Goal: Information Seeking & Learning: Learn about a topic

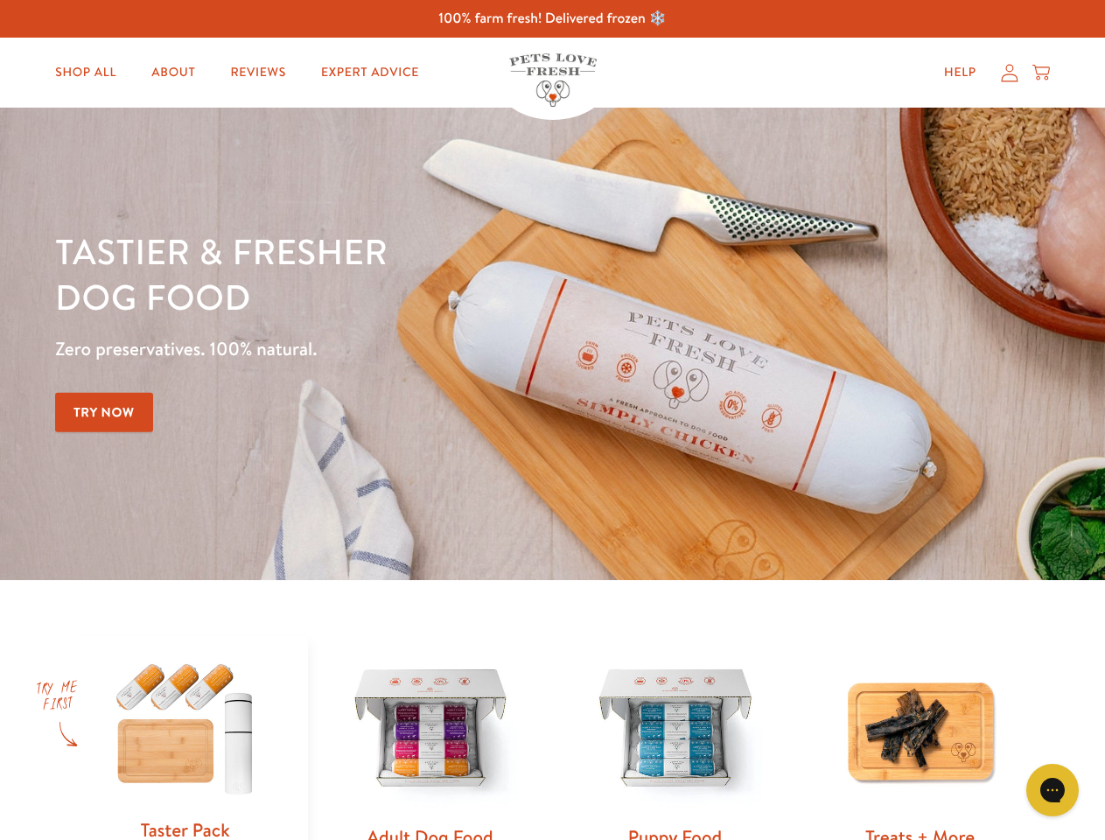
click at [552, 420] on div "Tastier & fresher dog food Zero preservatives. 100% natural. Try Now" at bounding box center [386, 343] width 663 height 231
click at [1053, 790] on icon "Gorgias live chat" at bounding box center [1052, 789] width 17 height 17
